Goal: Task Accomplishment & Management: Use online tool/utility

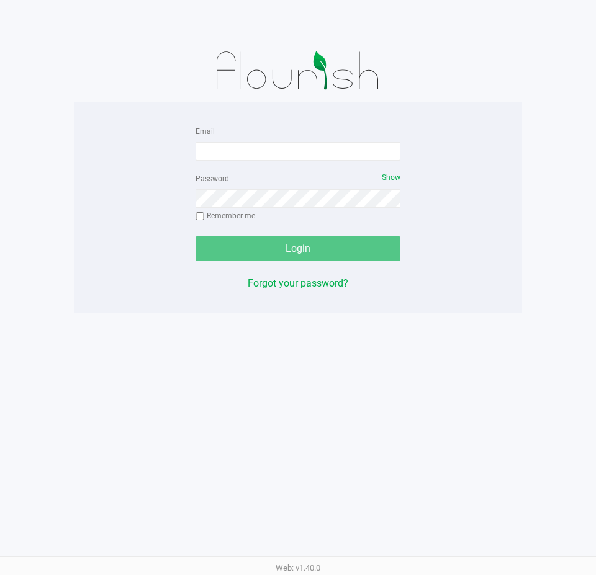
click at [263, 164] on form "Email Password Show Remember me Login" at bounding box center [298, 193] width 205 height 138
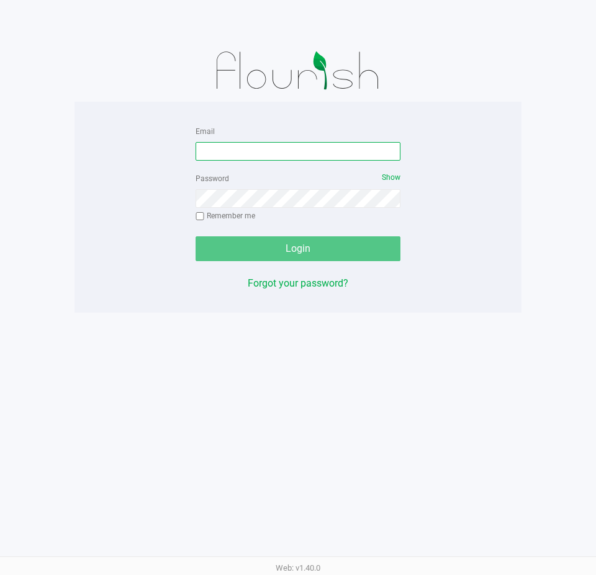
click at [261, 148] on input "Email" at bounding box center [298, 151] width 205 height 19
type input "[EMAIL_ADDRESS][DOMAIN_NAME]"
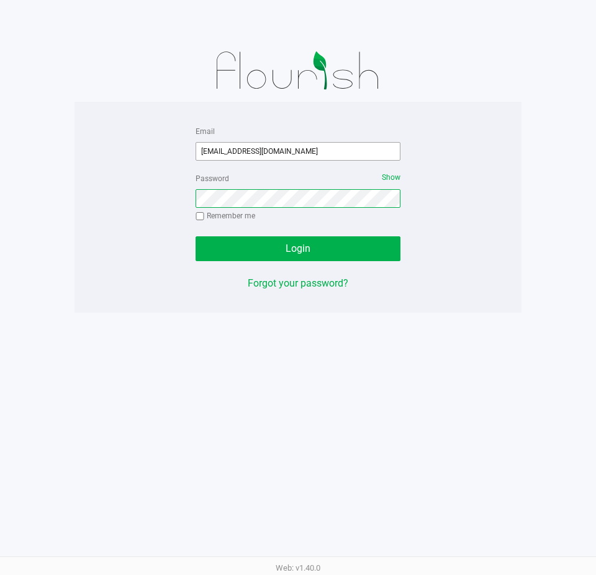
click at [196, 237] on button "Login" at bounding box center [298, 249] width 205 height 25
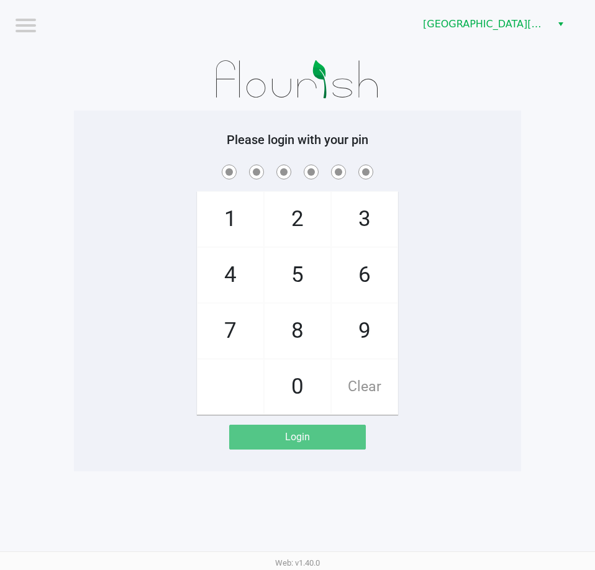
click at [458, 186] on div "1 4 7 2 5 8 0 3 6 9 Clear" at bounding box center [297, 288] width 447 height 253
checkbox input "true"
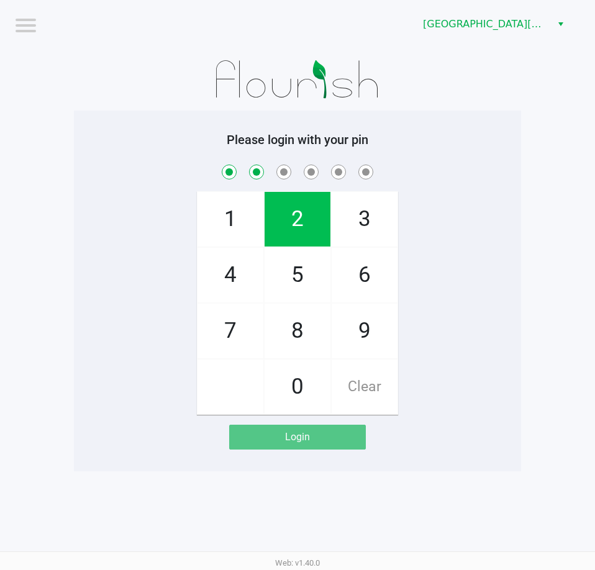
checkbox input "true"
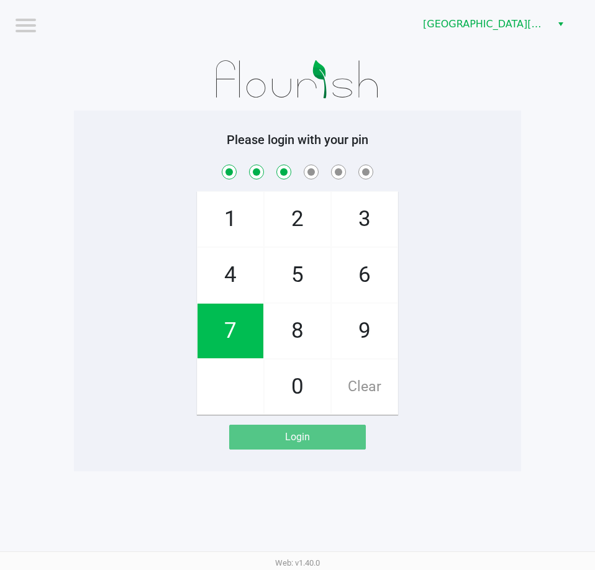
checkbox input "true"
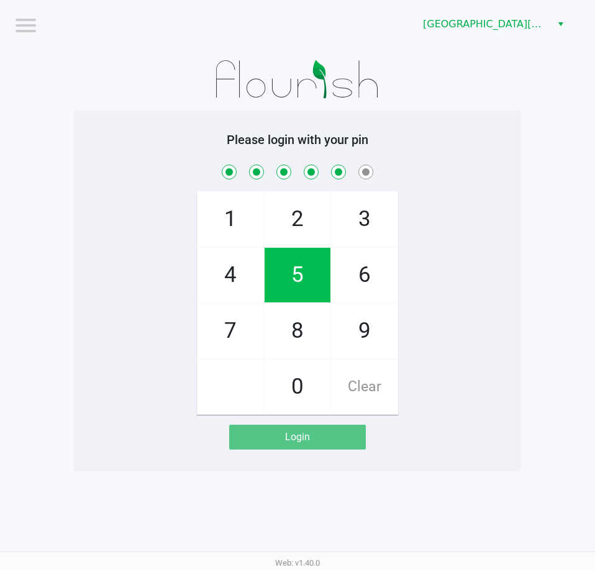
checkbox input "true"
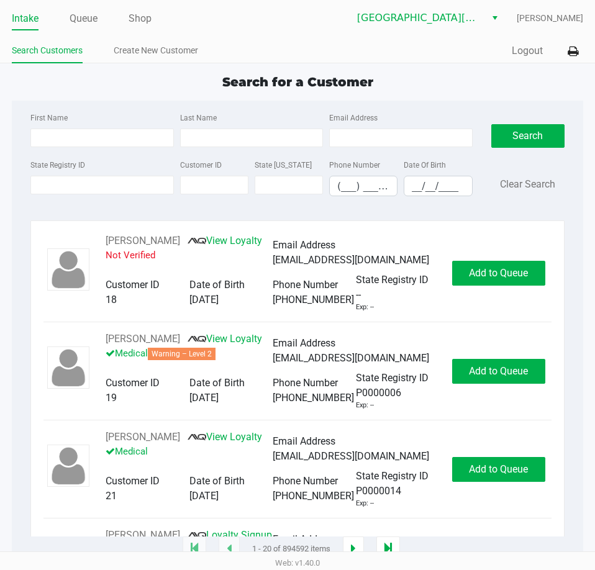
click at [153, 15] on ul "Intake Queue Shop" at bounding box center [155, 19] width 286 height 21
click at [148, 23] on link "Shop" at bounding box center [140, 18] width 23 height 17
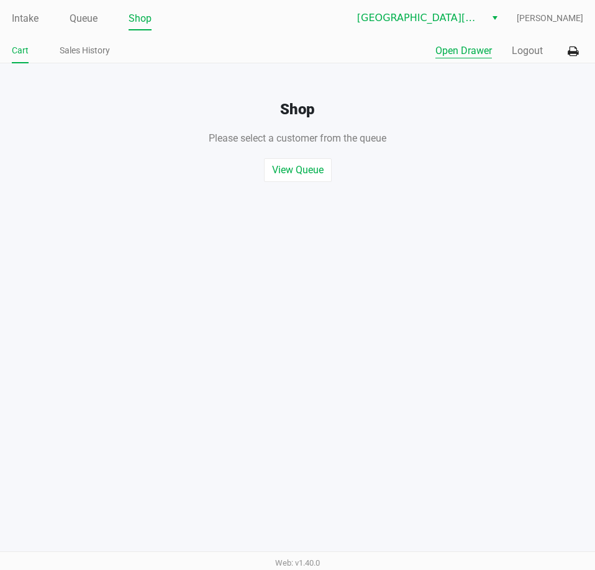
click at [467, 59] on div "Quick Sale Open Drawer Logout" at bounding box center [440, 51] width 286 height 23
click at [466, 52] on button "Open Drawer" at bounding box center [463, 50] width 56 height 15
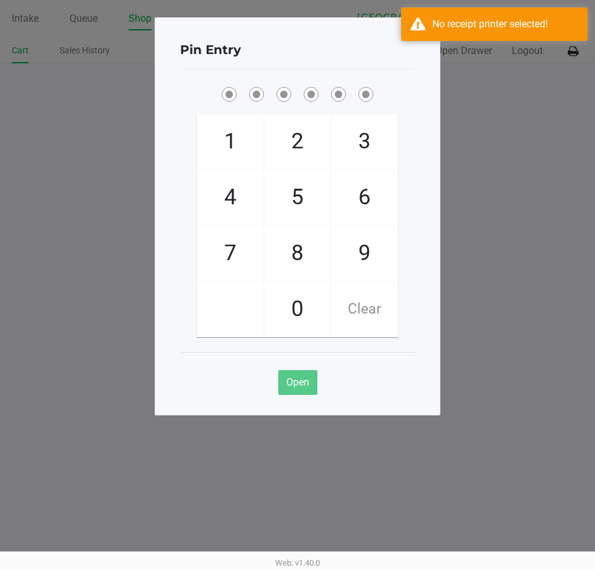
click at [422, 186] on div "Pin Entry 1 4 7 2 5 8 0 3 6 9 Clear Open" at bounding box center [298, 216] width 286 height 398
checkbox input "true"
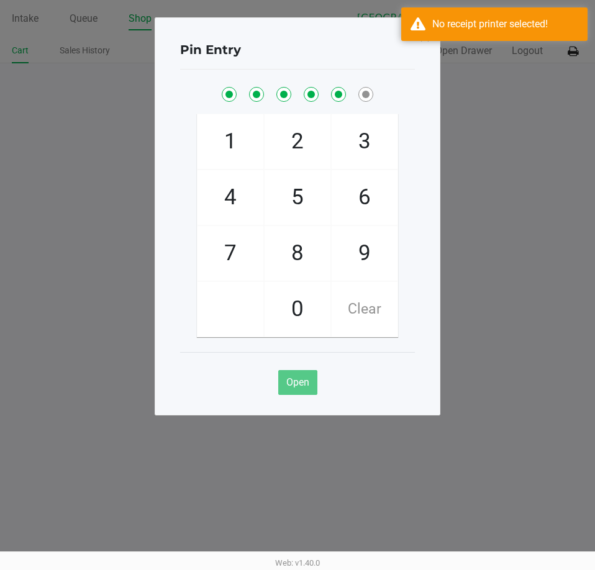
checkbox input "true"
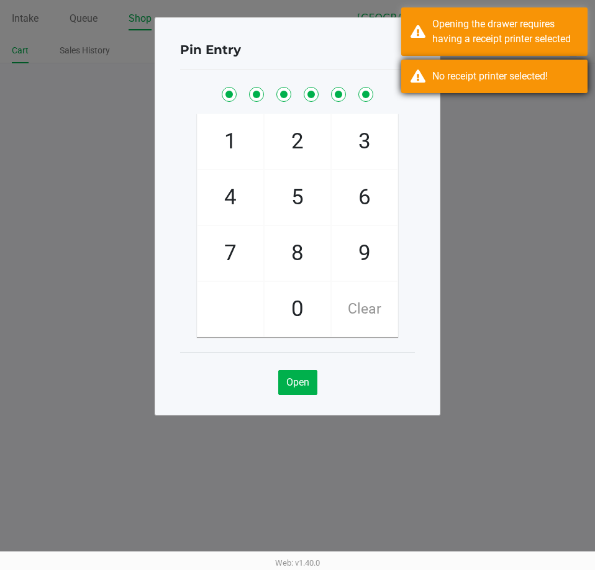
drag, startPoint x: 576, startPoint y: 68, endPoint x: 574, endPoint y: 57, distance: 11.3
click at [575, 67] on div "No receipt printer selected!" at bounding box center [494, 77] width 186 height 34
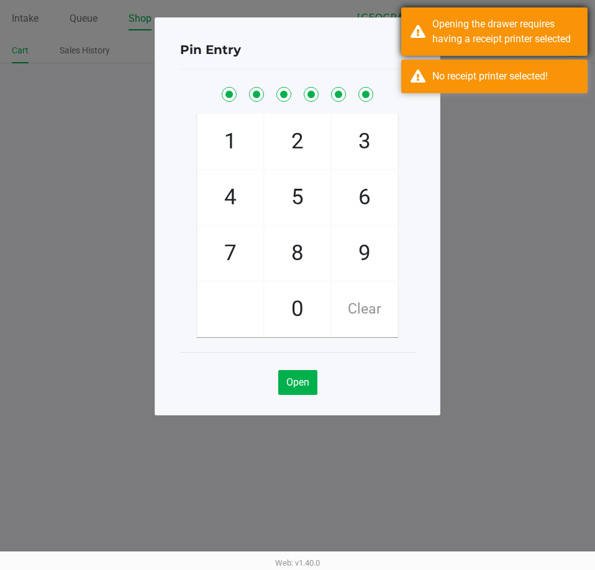
click at [574, 44] on div "Opening the drawer requires having a receipt printer selected" at bounding box center [505, 32] width 146 height 30
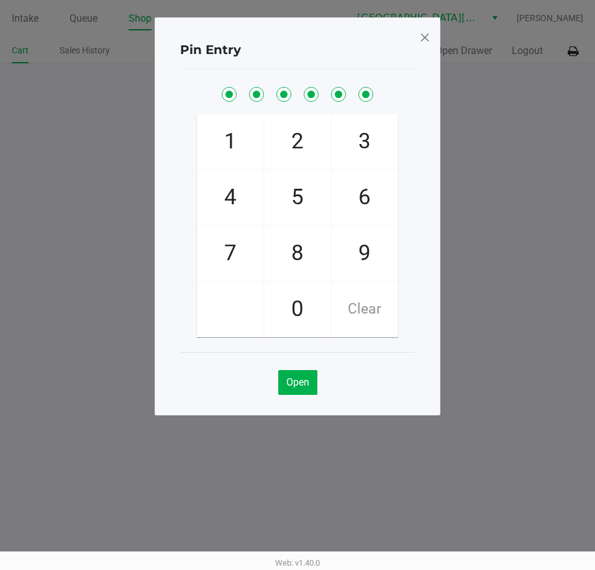
click at [569, 51] on ngb-modal-window "Pin Entry 1 4 7 2 5 8 0 3 6 9 Clear Open" at bounding box center [297, 285] width 595 height 570
click at [426, 40] on span at bounding box center [424, 37] width 11 height 20
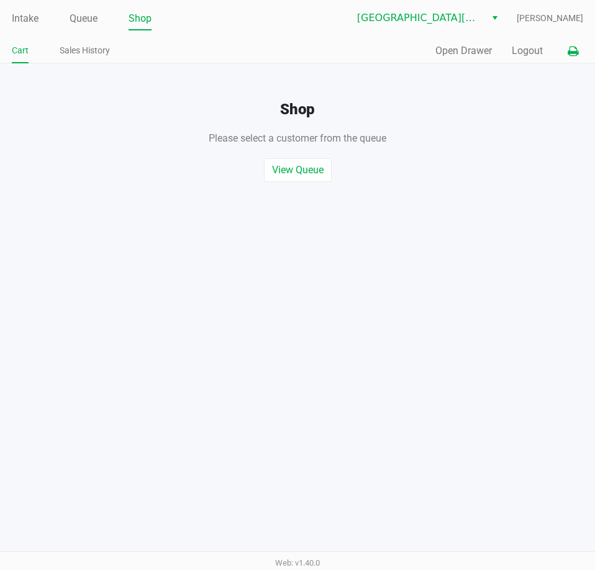
click at [574, 51] on icon at bounding box center [572, 51] width 11 height 9
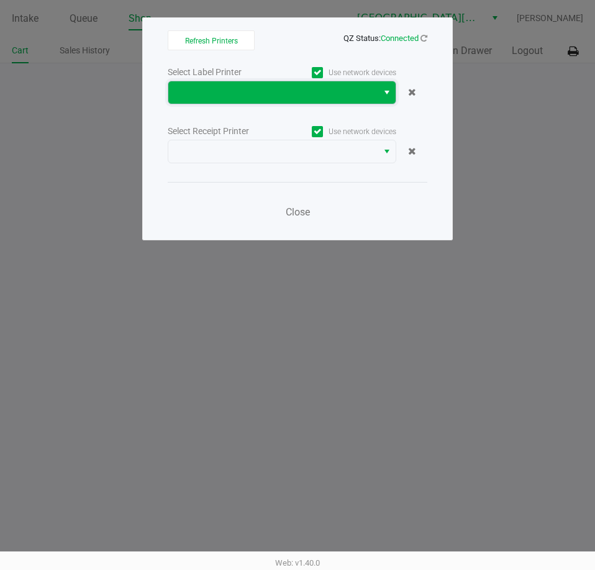
click at [266, 83] on span at bounding box center [272, 92] width 209 height 22
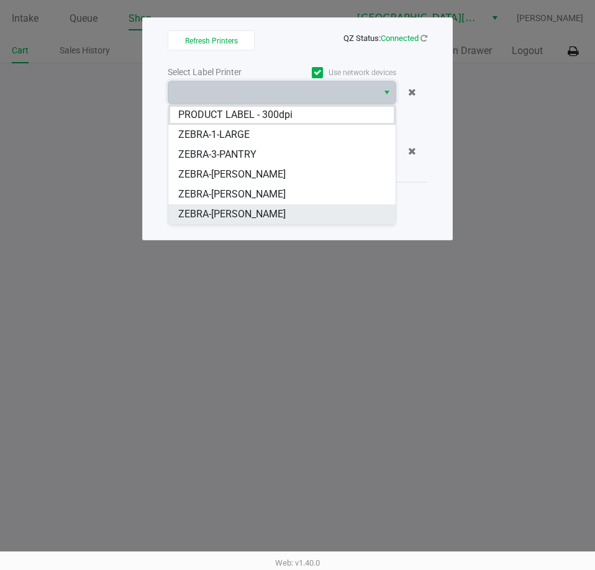
click at [263, 213] on span "ZEBRA-[PERSON_NAME]" at bounding box center [231, 214] width 107 height 15
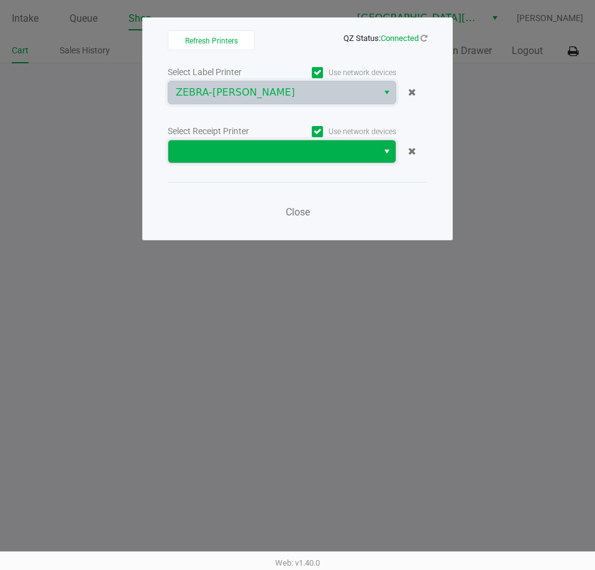
click at [285, 148] on span at bounding box center [273, 151] width 194 height 15
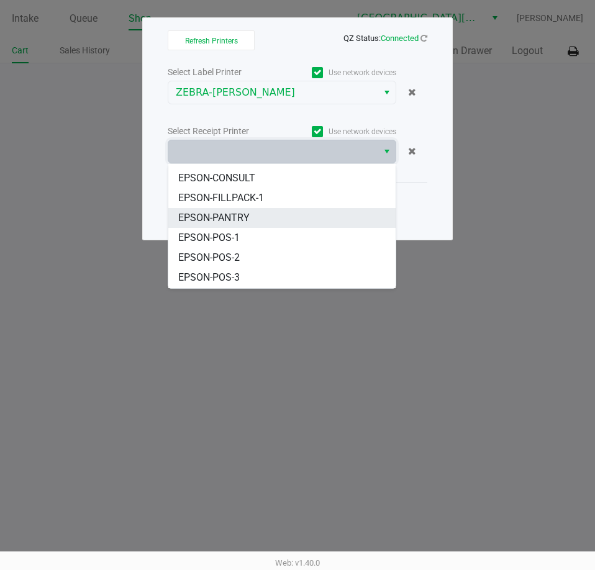
scroll to position [55, 0]
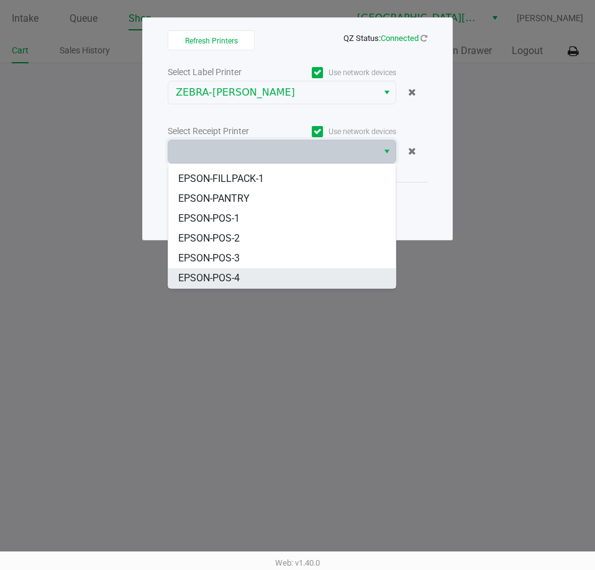
click at [238, 282] on span "EPSON-POS-4" at bounding box center [208, 278] width 61 height 15
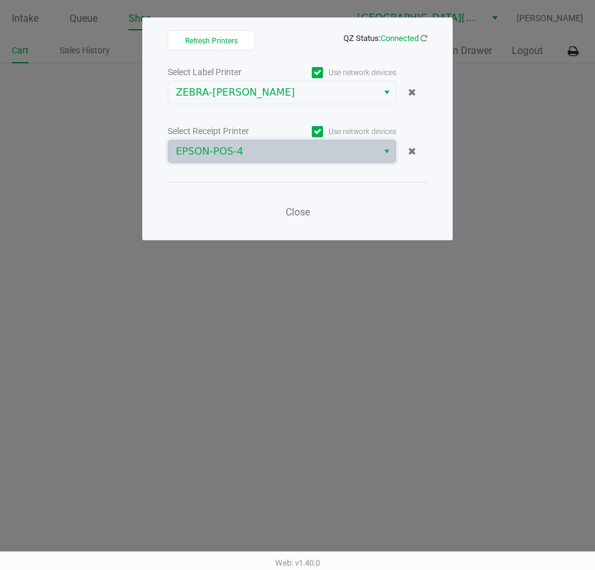
click at [242, 228] on div "Refresh Printers QZ Status: Connected Select Label Printer Use network devices …" at bounding box center [297, 128] width 310 height 223
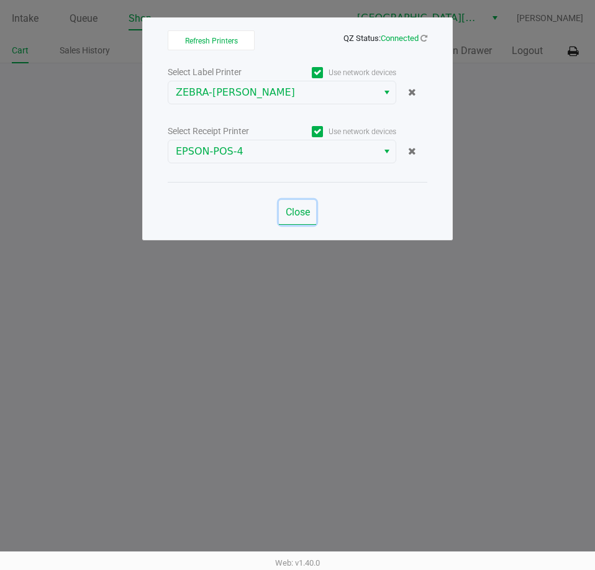
click at [289, 210] on span "Close" at bounding box center [298, 212] width 24 height 12
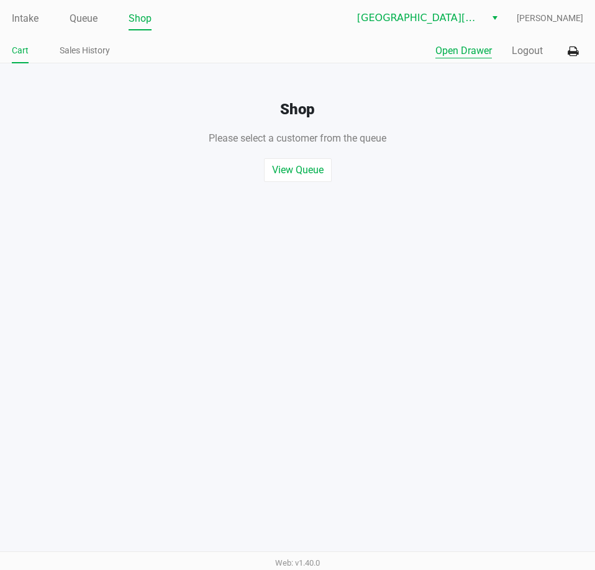
click at [451, 50] on button "Open Drawer" at bounding box center [463, 50] width 56 height 15
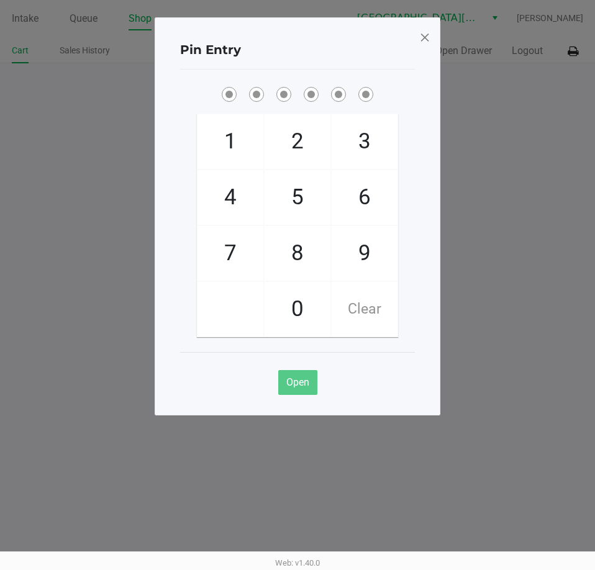
click at [426, 156] on div "Pin Entry 1 4 7 2 5 8 0 3 6 9 Clear Open" at bounding box center [298, 216] width 286 height 398
checkbox input "true"
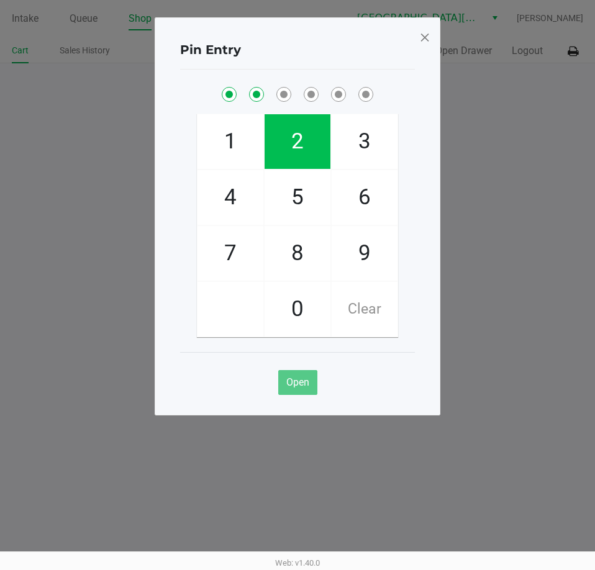
checkbox input "true"
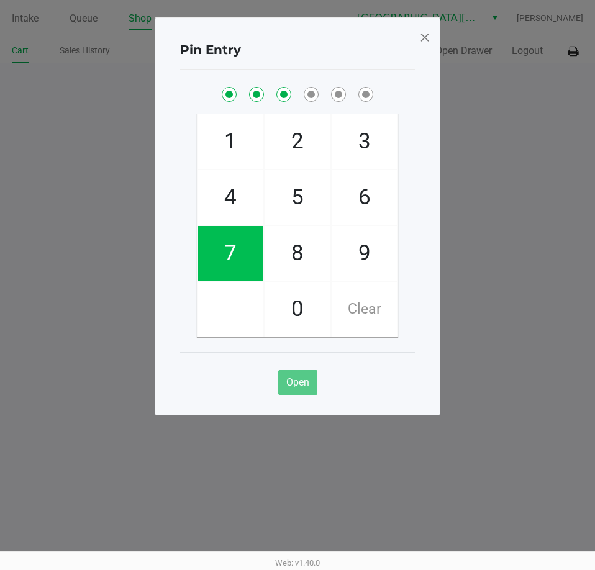
checkbox input "true"
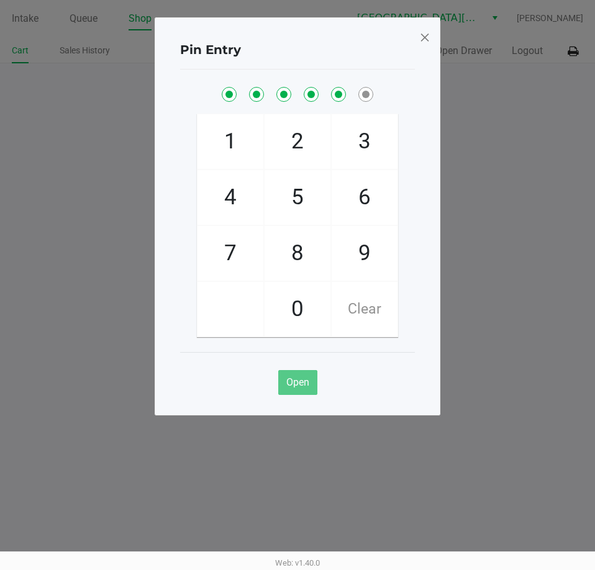
checkbox input "true"
